Goal: Find specific page/section: Find specific page/section

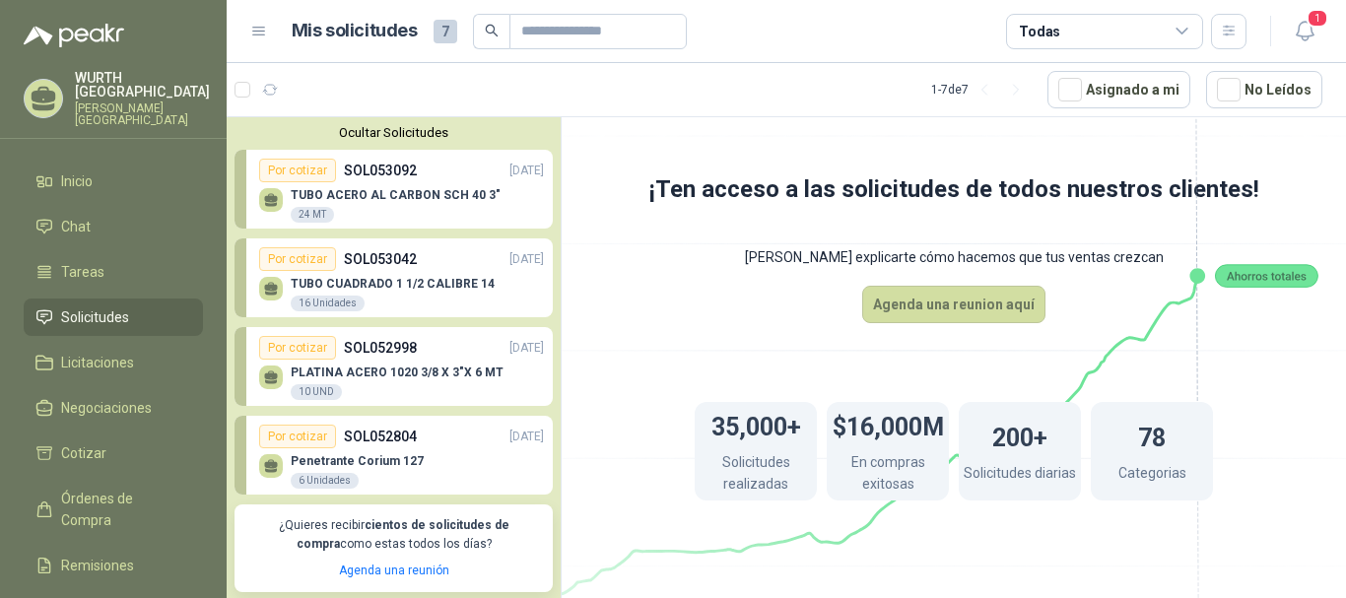
click at [145, 185] on ul "Inicio Chat Tareas Solicitudes Licitaciones Negociaciones Cotizar Órdenes de Co…" at bounding box center [113, 423] width 227 height 520
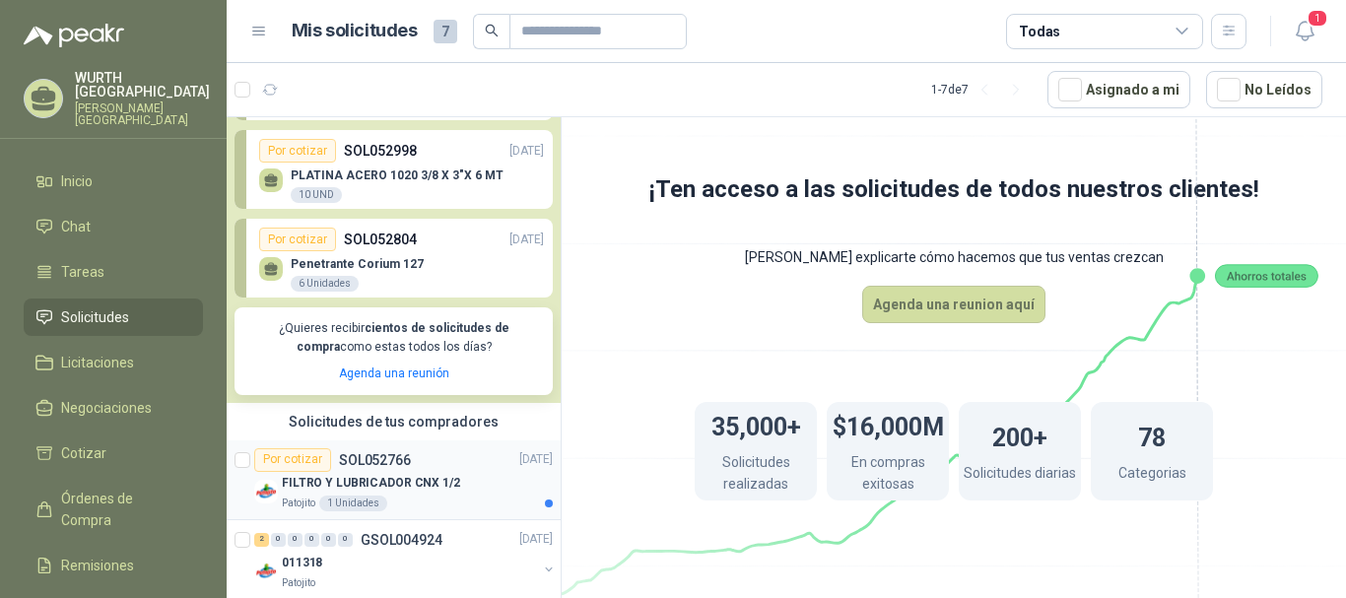
scroll to position [296, 0]
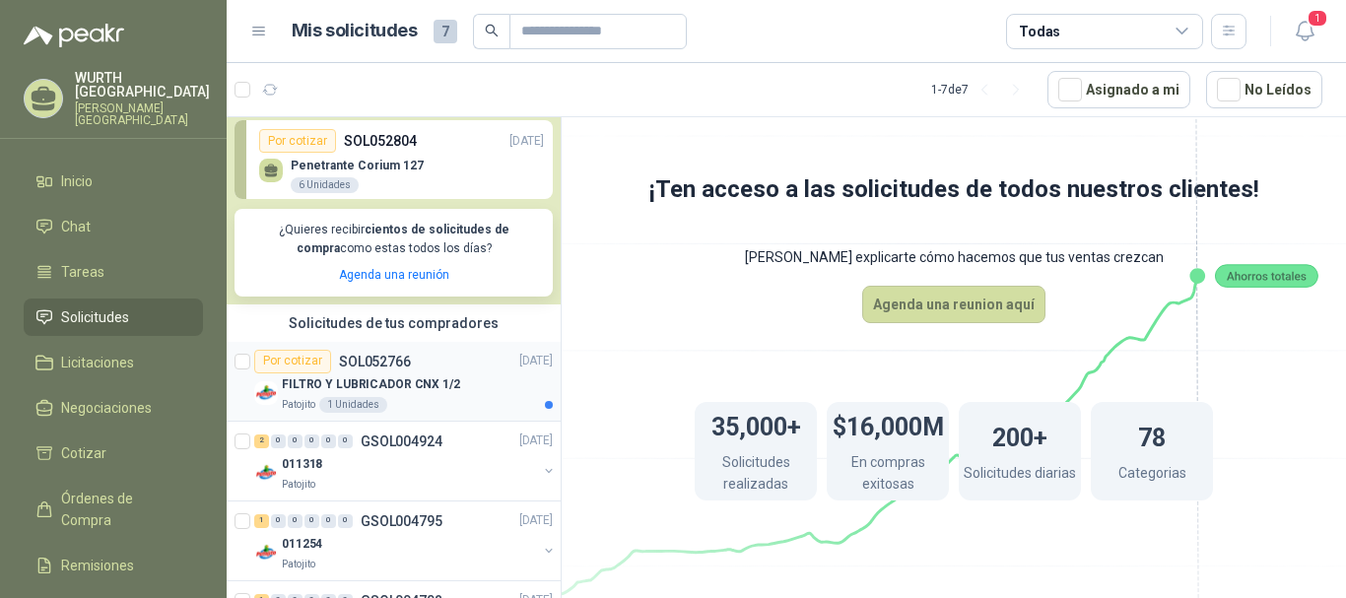
click at [380, 391] on p "FILTRO Y LUBRICADOR CNX 1/2" at bounding box center [371, 384] width 178 height 19
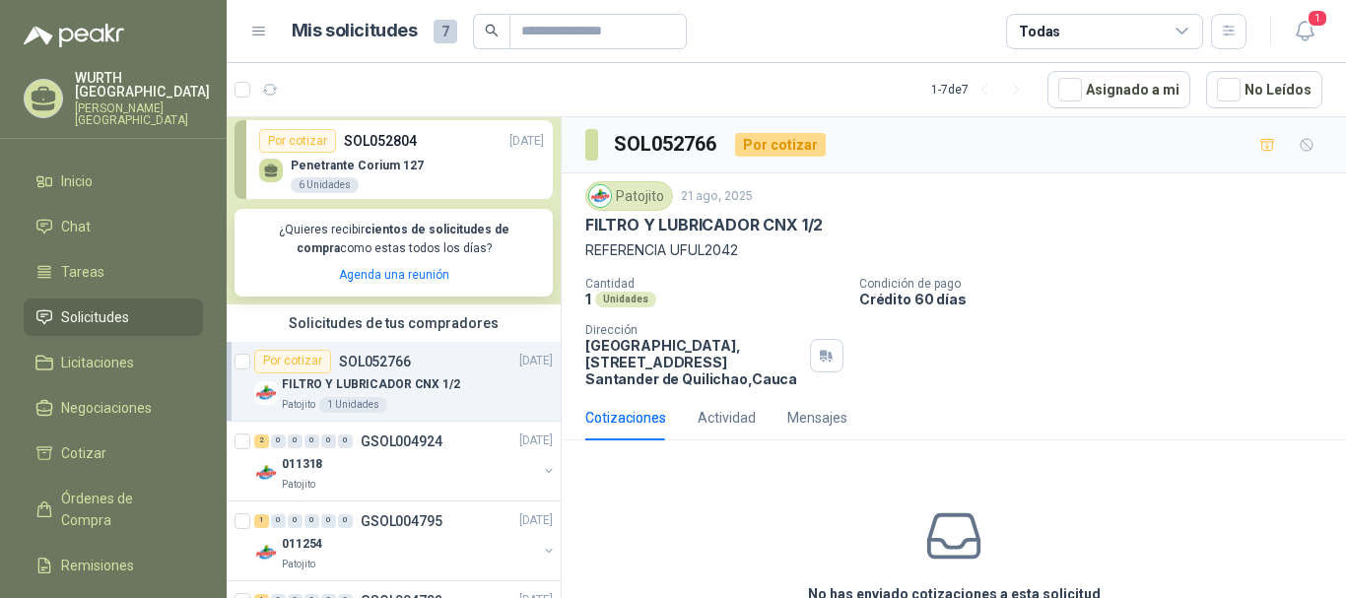
scroll to position [103, 0]
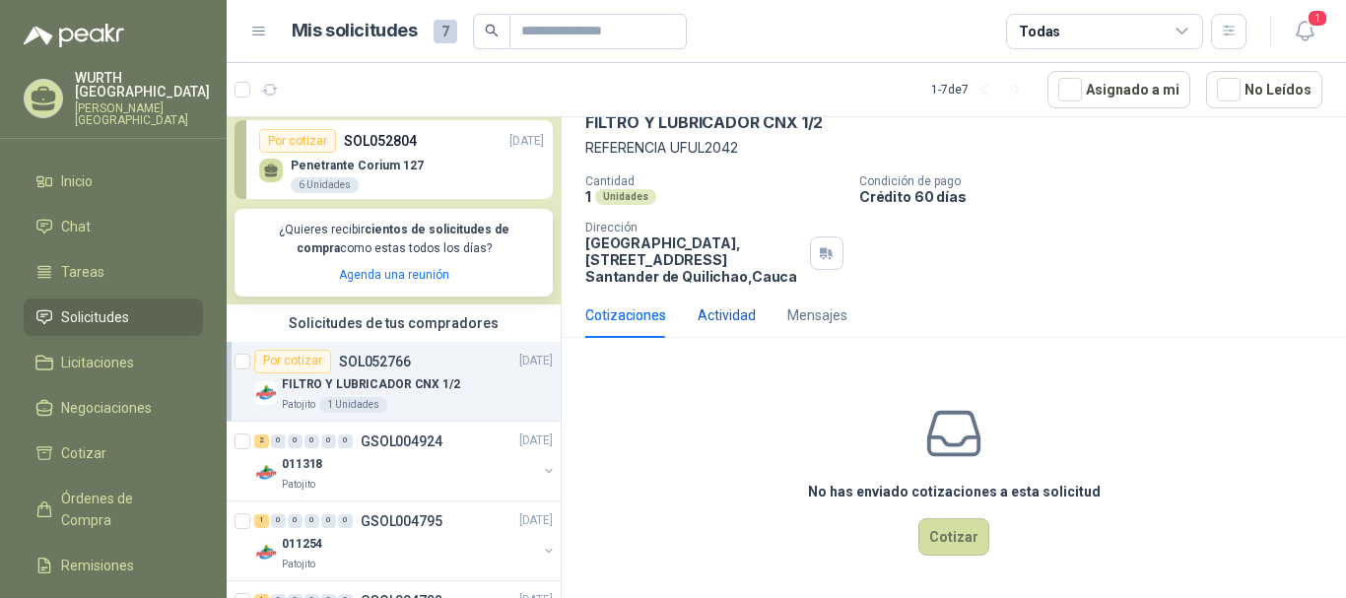
click at [701, 323] on div "Actividad" at bounding box center [727, 316] width 58 height 22
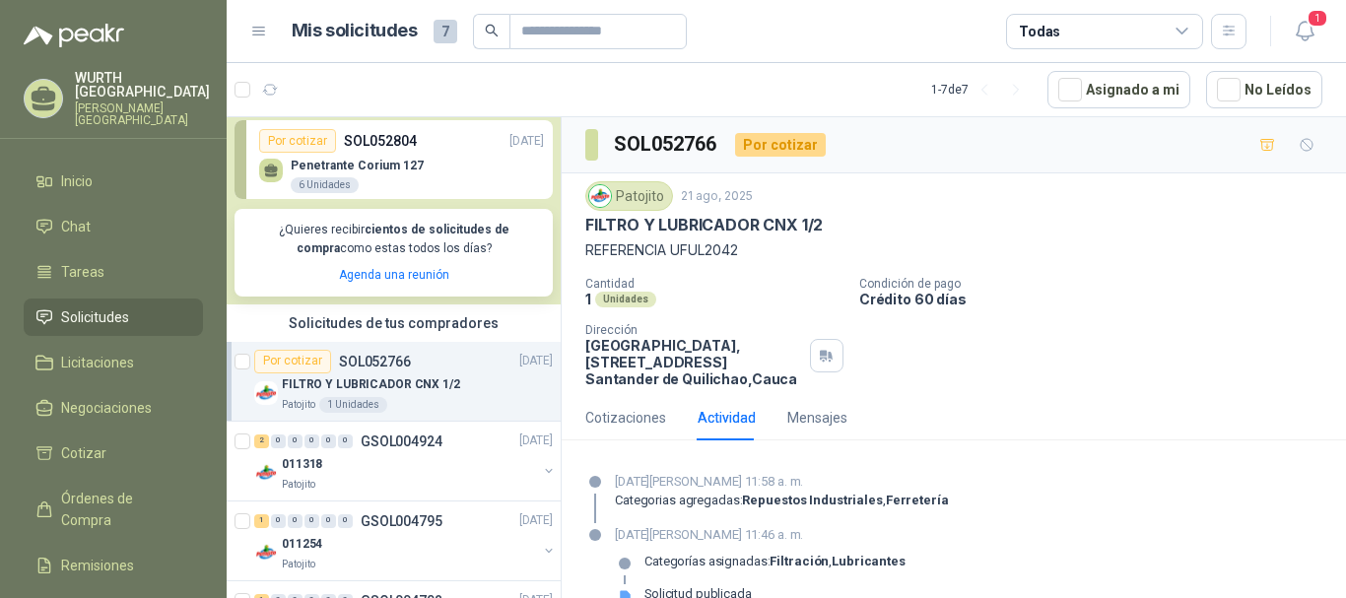
scroll to position [33, 0]
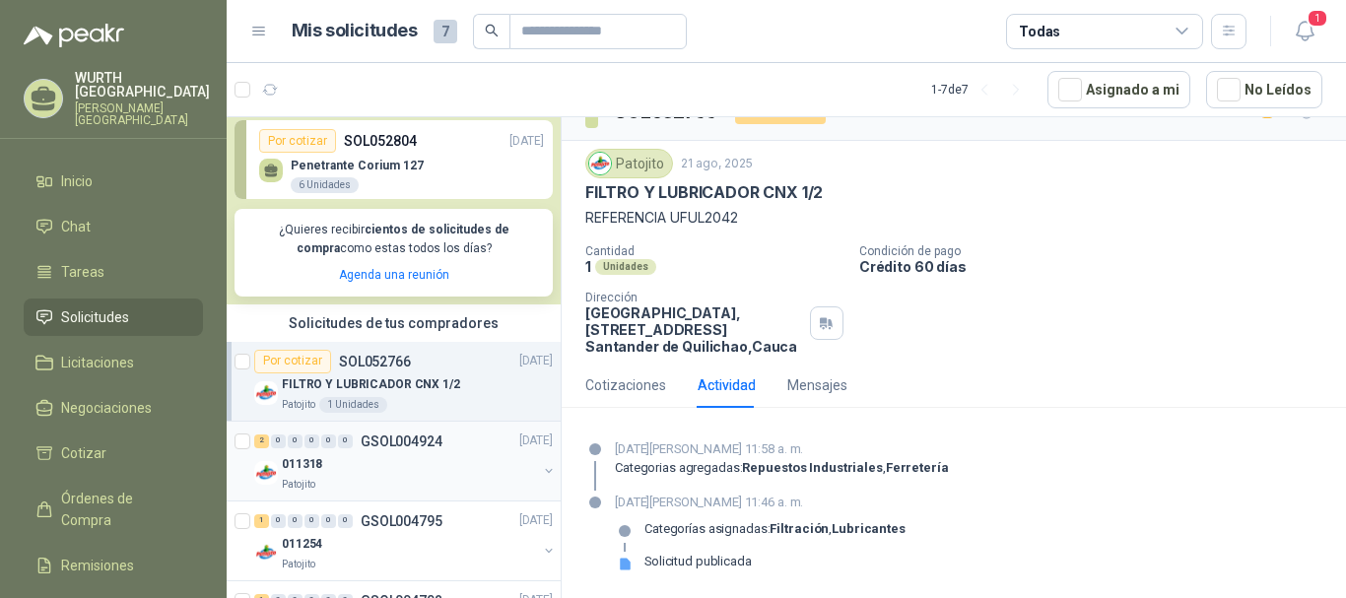
click at [386, 486] on div "Patojito" at bounding box center [409, 485] width 255 height 16
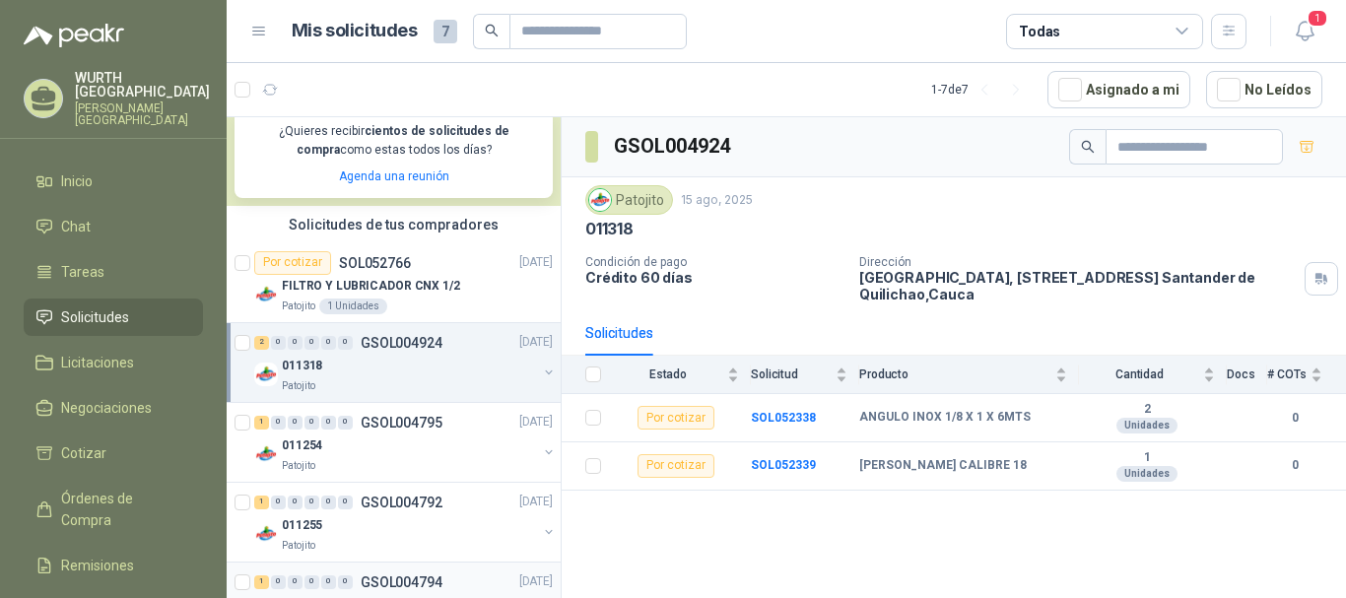
scroll to position [493, 0]
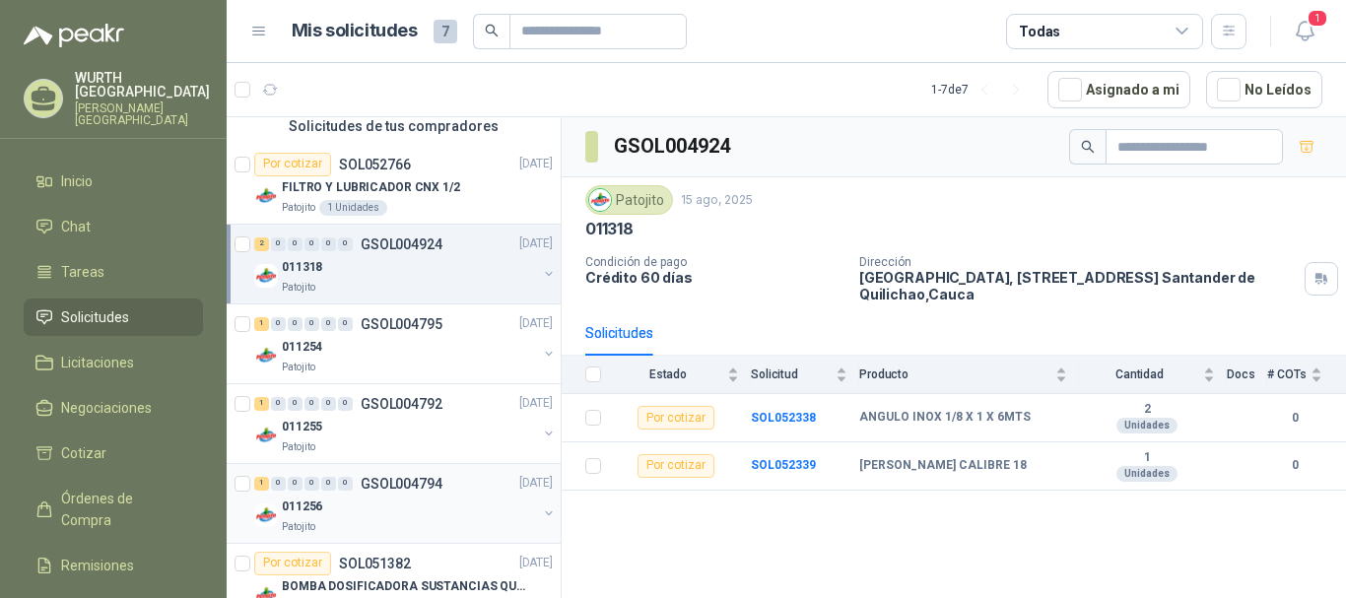
click at [361, 499] on div "011256" at bounding box center [409, 508] width 255 height 24
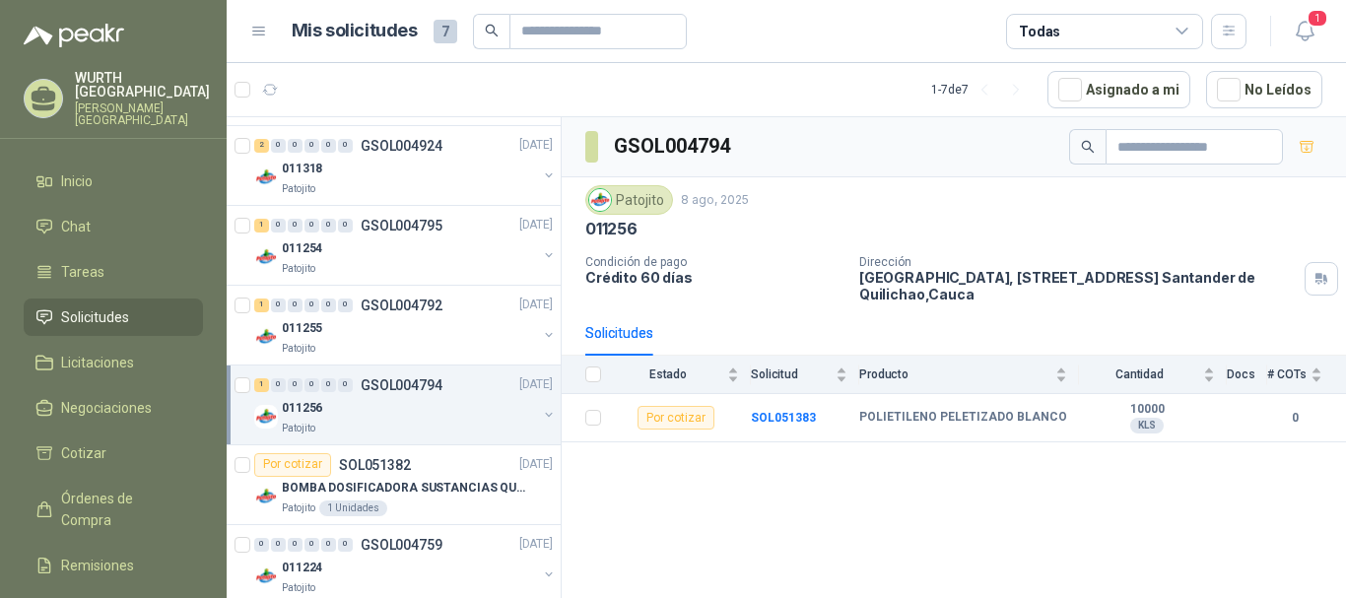
scroll to position [620, 0]
